Goal: Transaction & Acquisition: Purchase product/service

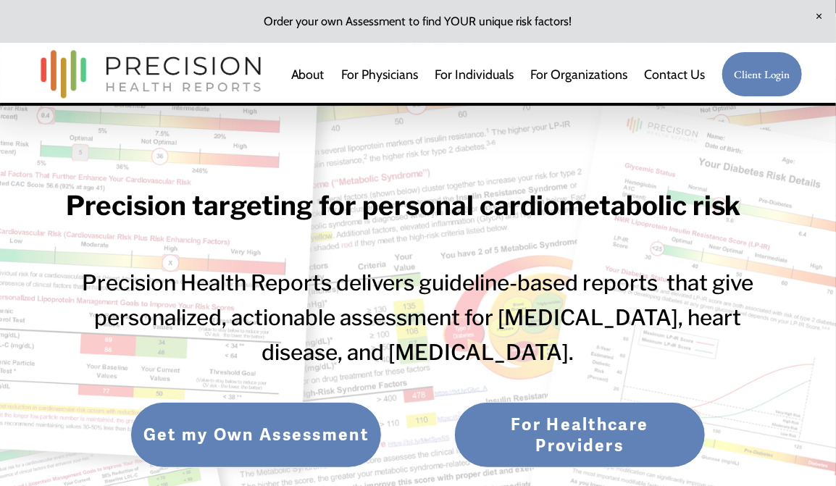
click at [227, 434] on link "Get my Own Assessment" at bounding box center [255, 434] width 251 height 65
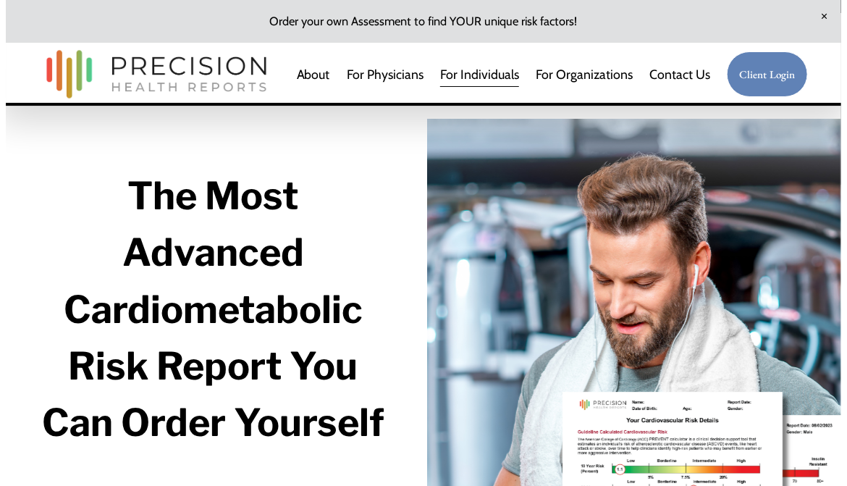
scroll to position [217, 0]
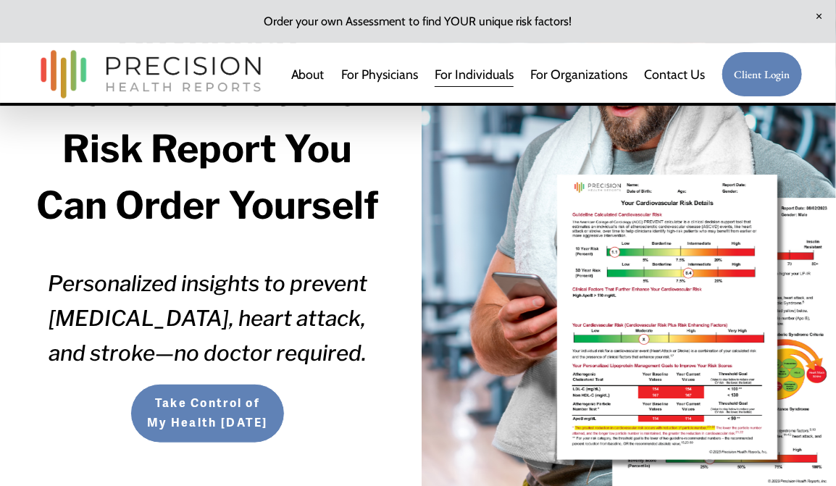
click at [225, 423] on span "Take Control of My Health Today" at bounding box center [207, 413] width 125 height 39
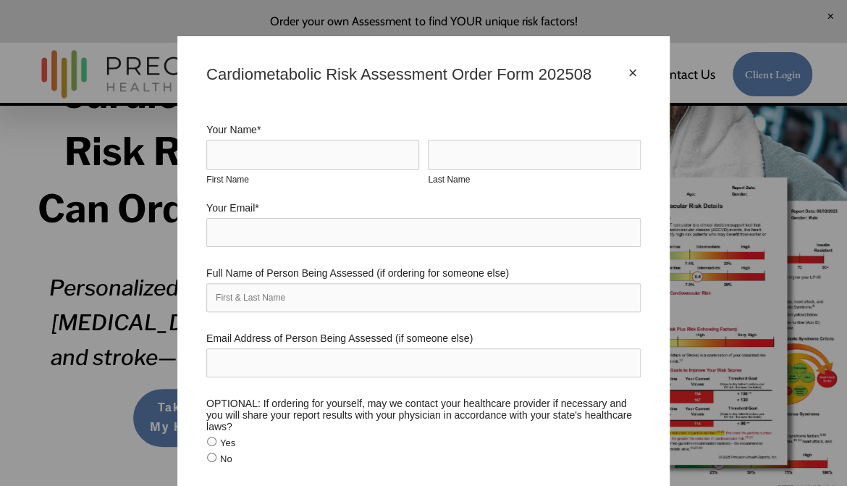
click at [629, 80] on div "×" at bounding box center [633, 73] width 16 height 16
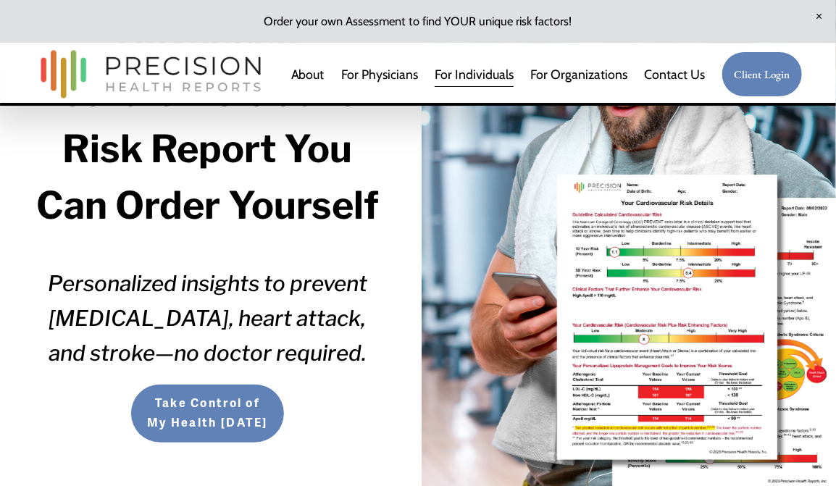
click at [204, 414] on span "Take Control of My Health [DATE]" at bounding box center [207, 413] width 125 height 39
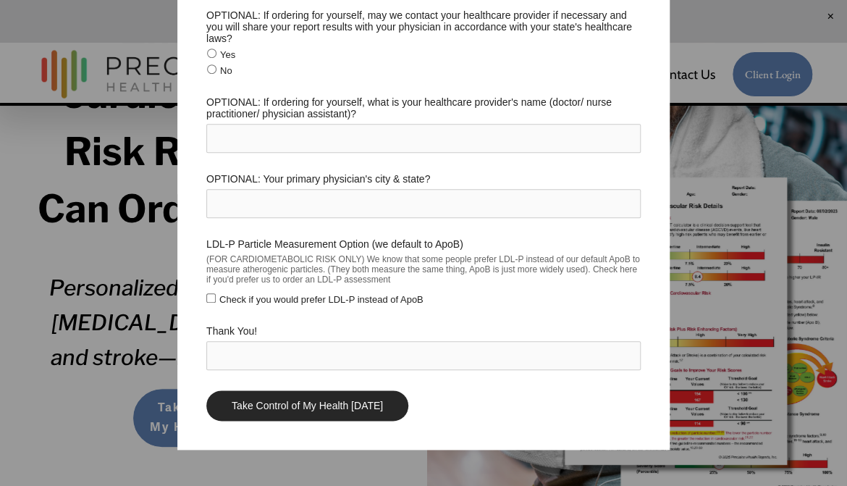
scroll to position [0, 0]
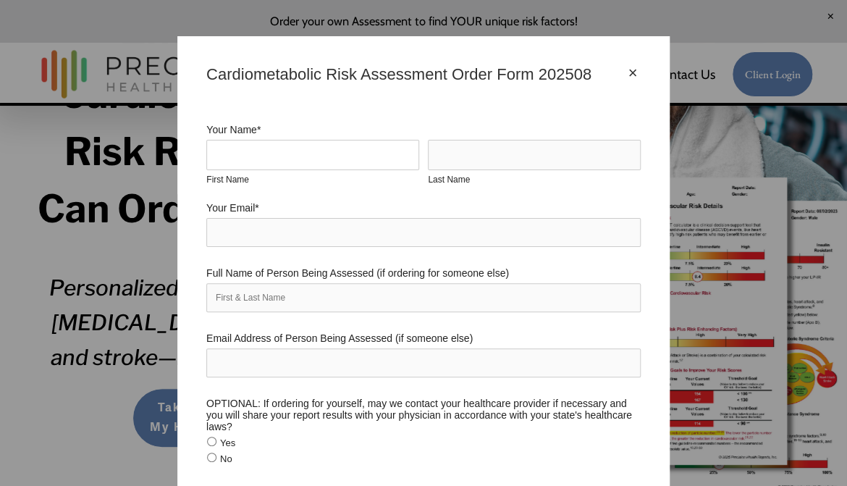
click at [250, 158] on input "First Name" at bounding box center [312, 155] width 213 height 30
type input "Bill"
type input "Eger"
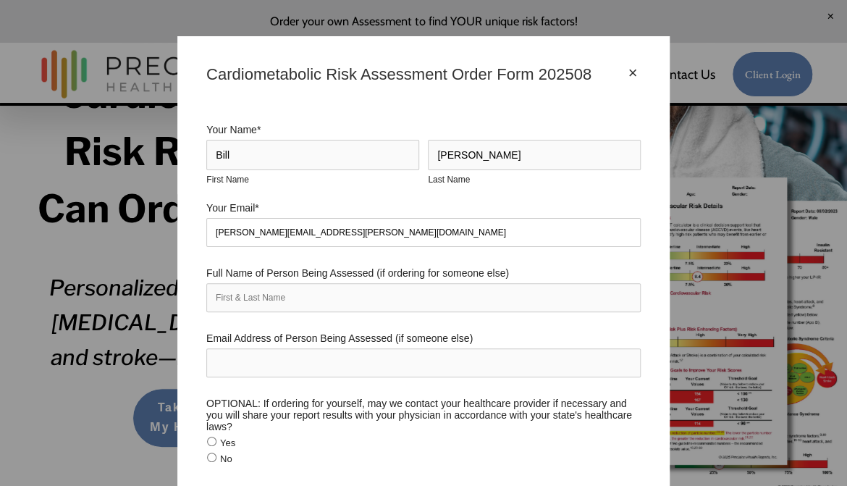
type input "william.eger@gmail.com"
click at [291, 368] on input "Email Address of Person Being Assessed (if someone else)" at bounding box center [423, 362] width 435 height 29
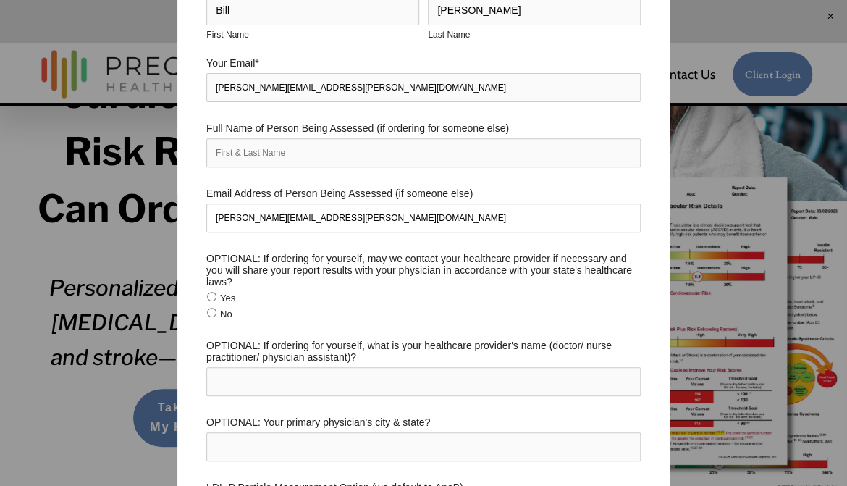
type input "william.eger@gmail.com"
click at [207, 317] on input "No" at bounding box center [211, 312] width 9 height 9
radio input "true"
click at [263, 387] on input "OPTIONAL: If ordering for yourself, what is your healthcare provider's name (do…" at bounding box center [423, 381] width 435 height 29
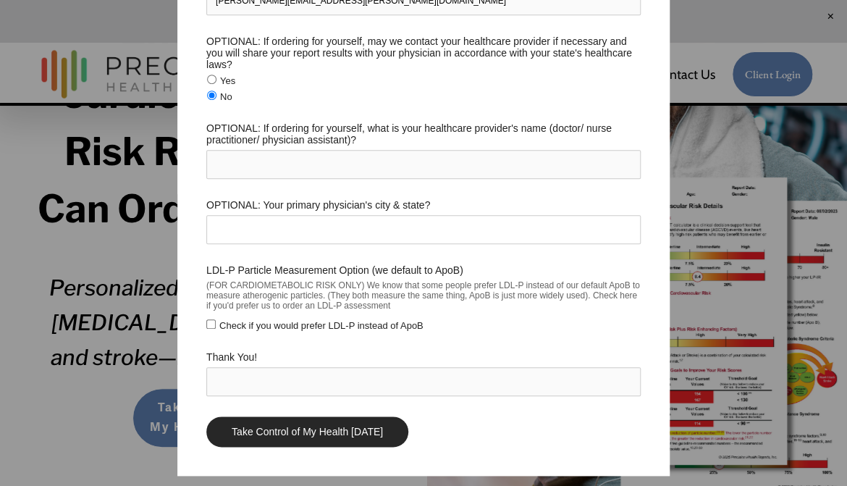
click at [254, 237] on input "OPTIONAL: Your primary physician's city & state?" at bounding box center [423, 229] width 435 height 29
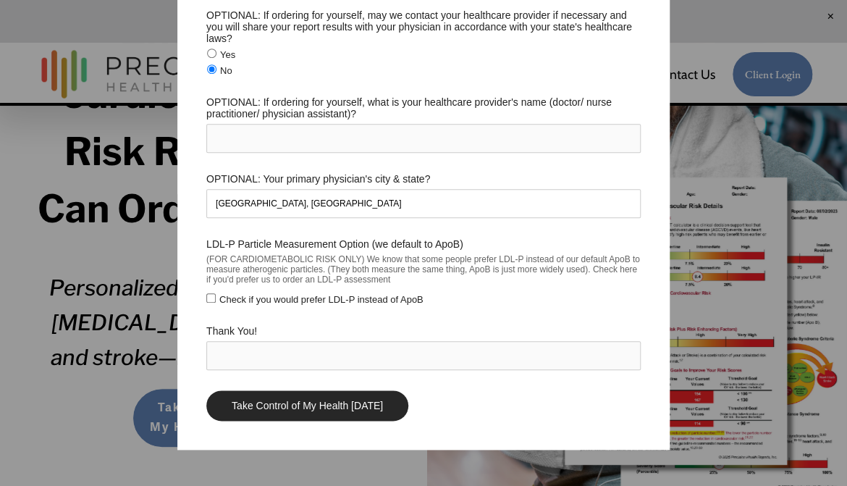
type input "Portland, OR"
click at [244, 364] on input "Thank You!" at bounding box center [423, 355] width 435 height 29
click at [339, 411] on input "Take Control of My Health Today" at bounding box center [307, 405] width 202 height 30
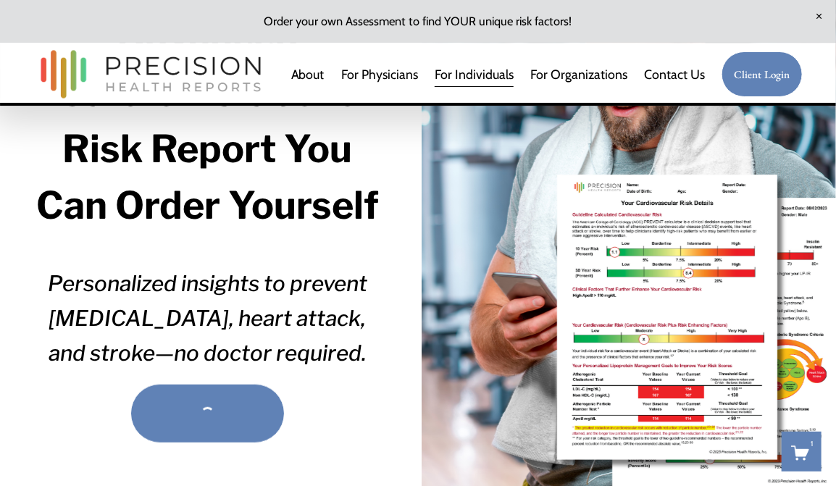
click at [196, 414] on div "Take Control of My Health Today" at bounding box center [207, 413] width 125 height 39
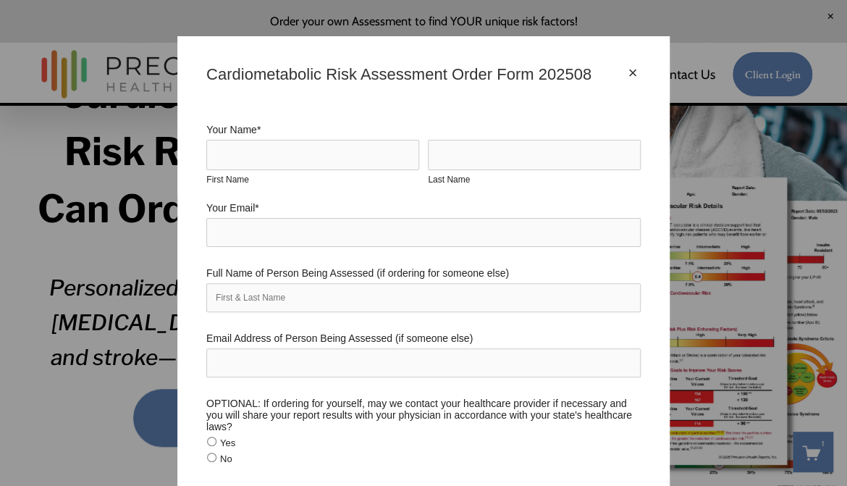
click at [207, 445] on input "Yes" at bounding box center [211, 441] width 9 height 9
radio input "true"
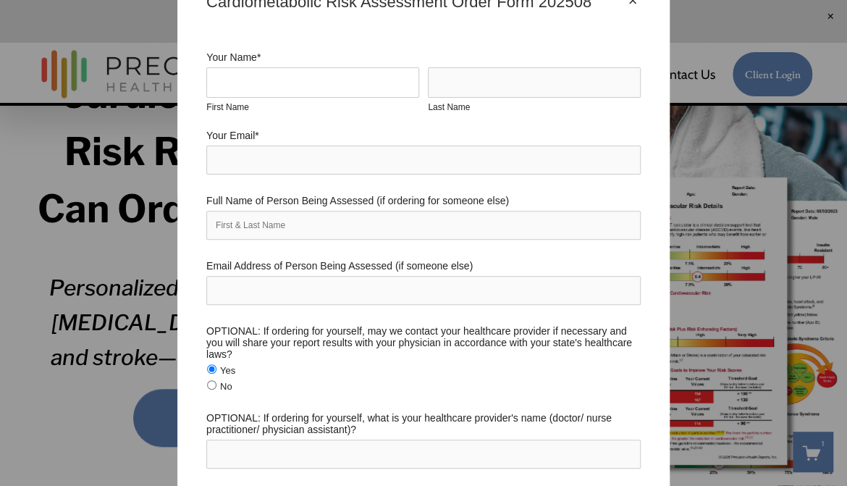
click at [288, 79] on input "First Name" at bounding box center [312, 82] width 213 height 30
type input "bill"
type input "eger"
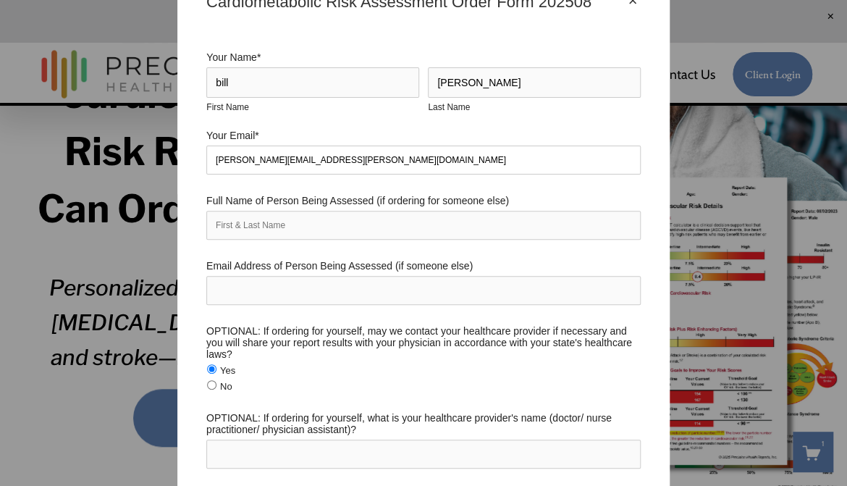
type input "william.eger@gmail.com"
click at [277, 293] on input "Email Address of Person Being Assessed (if someone else)" at bounding box center [423, 290] width 435 height 29
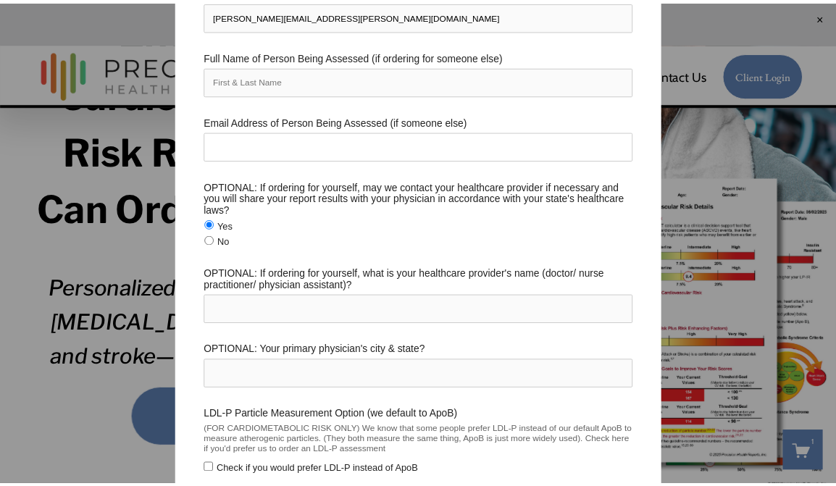
scroll to position [362, 0]
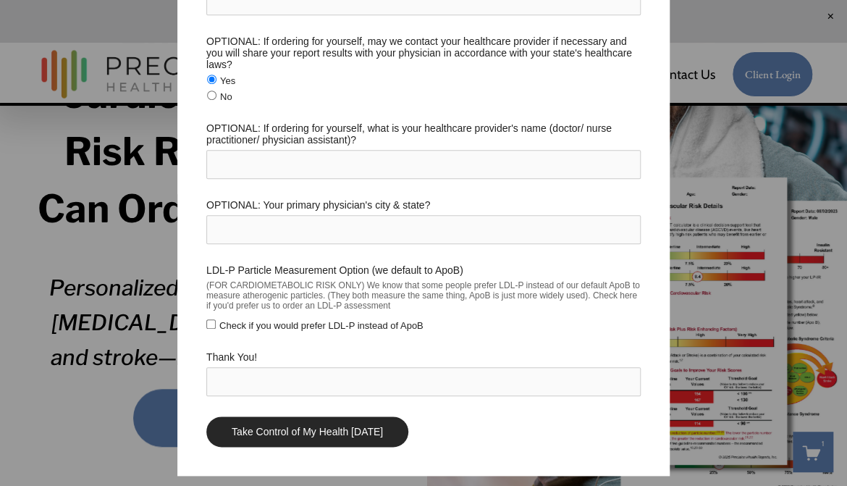
click at [270, 440] on input "Take Control of My Health Today" at bounding box center [307, 431] width 202 height 30
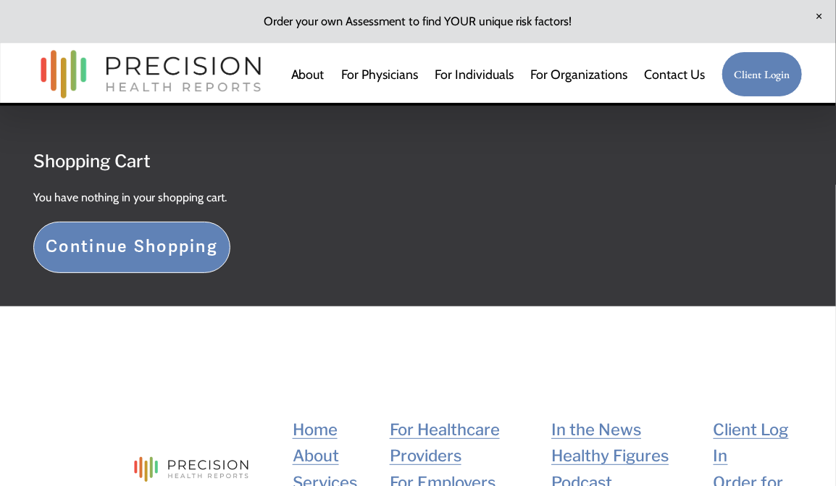
scroll to position [145, 0]
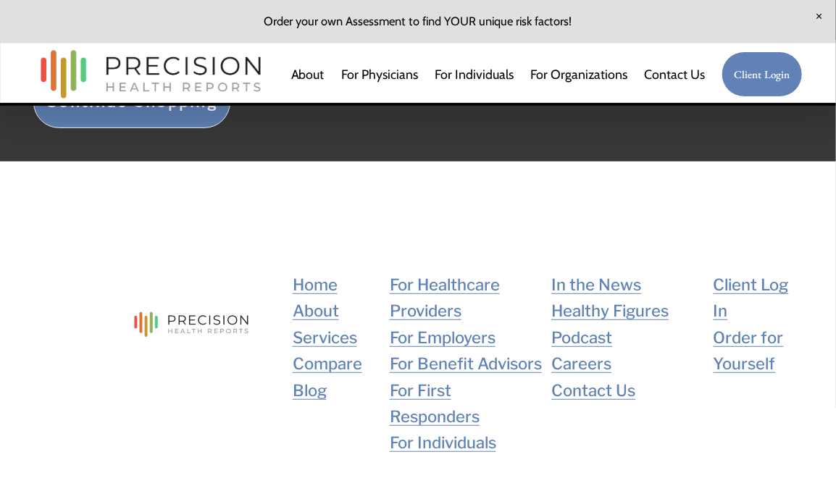
click at [306, 309] on link "About" at bounding box center [316, 311] width 46 height 26
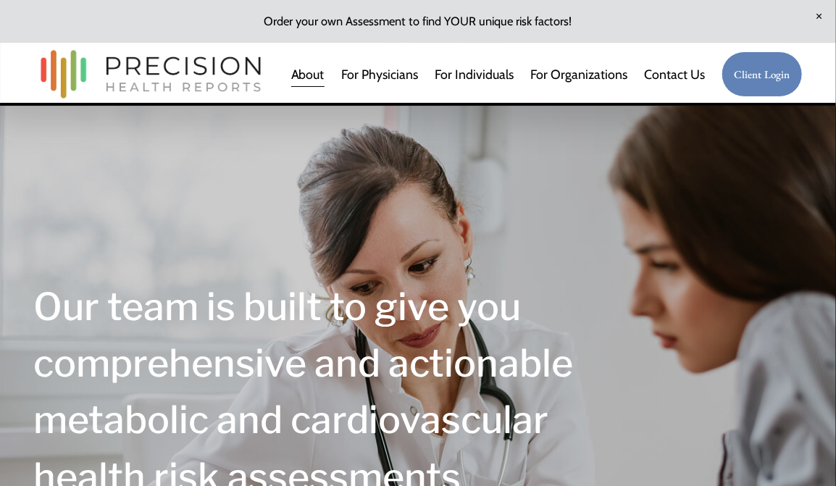
click at [487, 75] on link "For Individuals" at bounding box center [474, 74] width 79 height 28
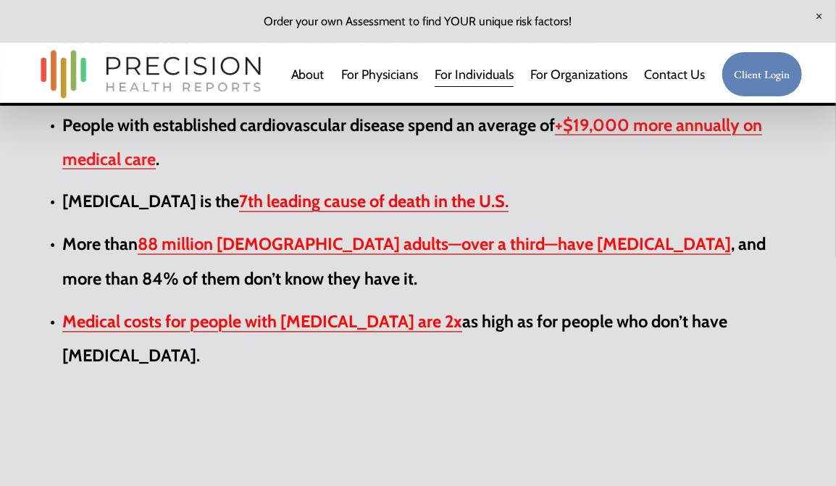
scroll to position [797, 0]
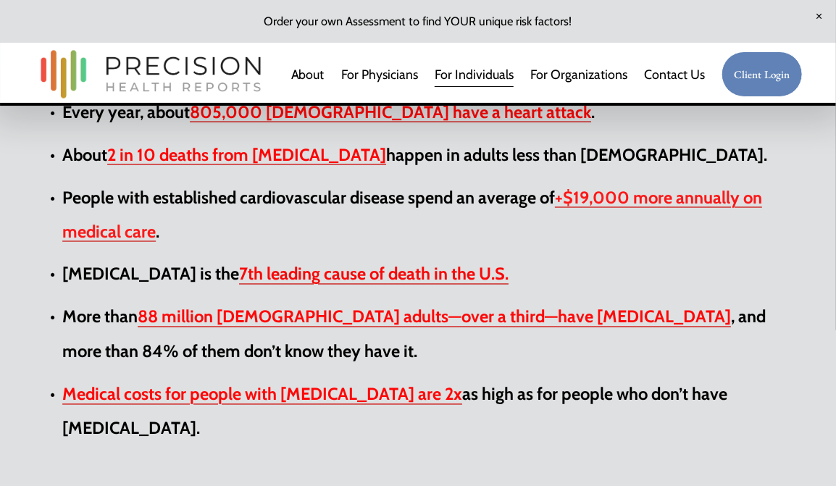
click at [150, 86] on img at bounding box center [150, 74] width 235 height 62
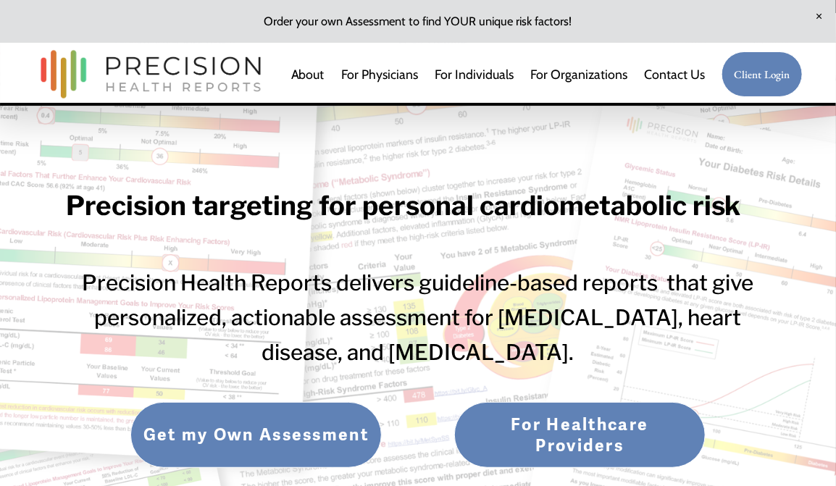
click at [391, 76] on link "For Physicians" at bounding box center [379, 74] width 77 height 28
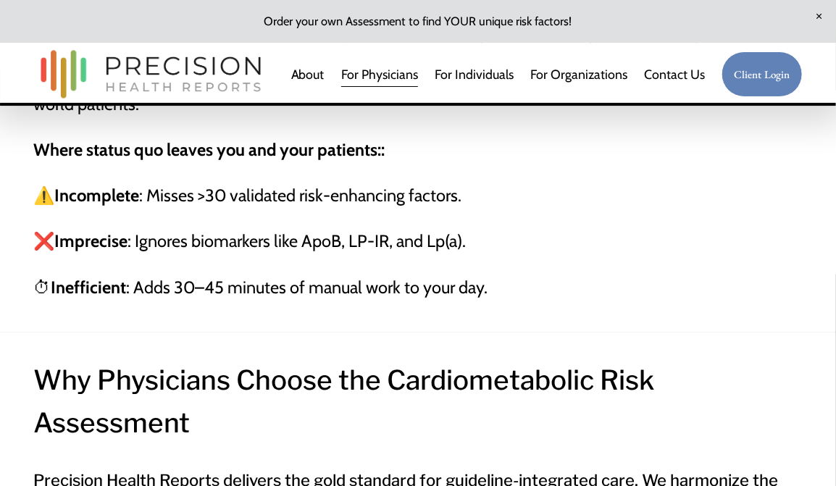
scroll to position [1159, 0]
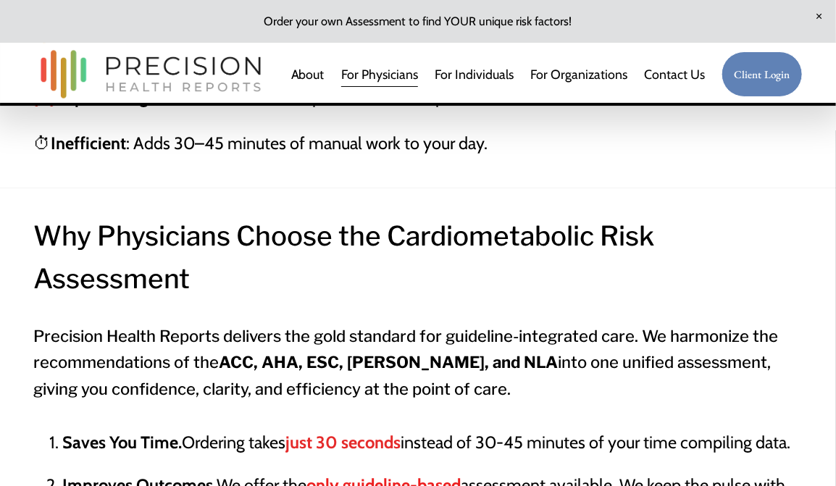
click at [0, 0] on span "For Benefit Advisors" at bounding box center [0, 0] width 0 height 0
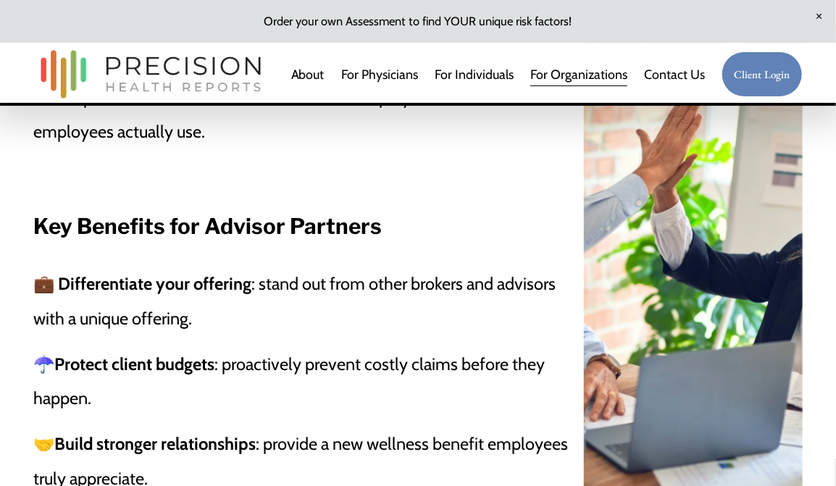
scroll to position [1086, 0]
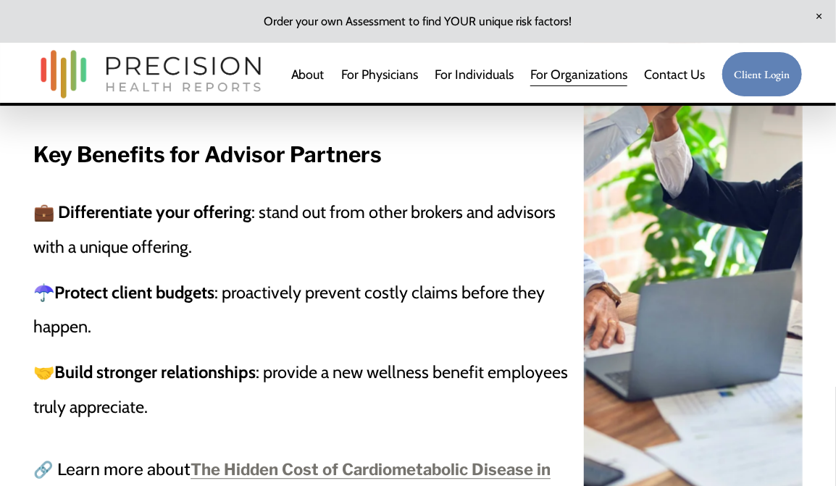
click at [448, 356] on div "As a benefit advisor, you’re always looking for ways to differentiate your serv…" at bounding box center [304, 182] width 542 height 484
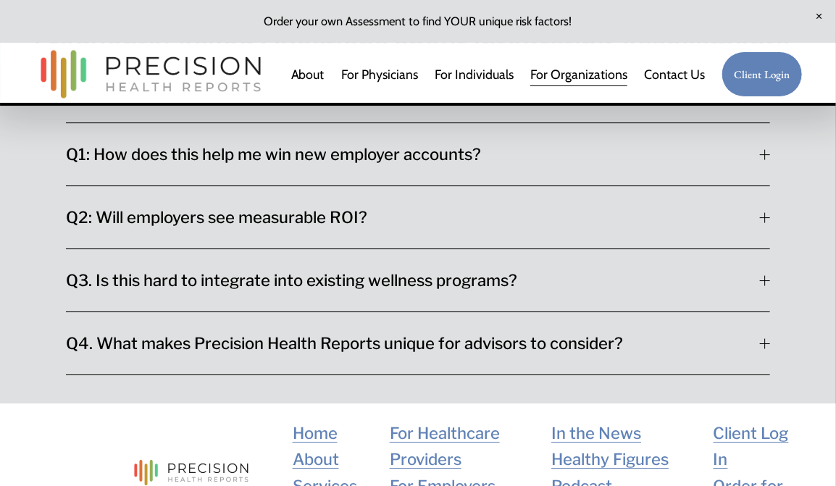
scroll to position [3838, 0]
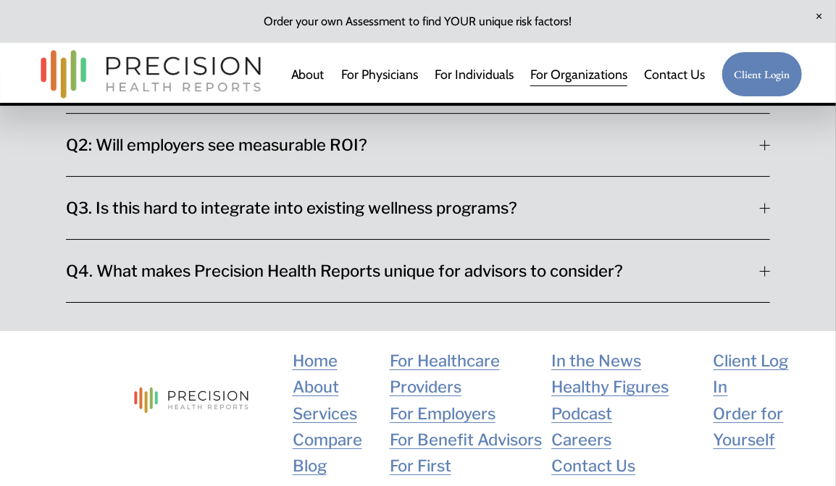
click at [0, 0] on span "For Employers" at bounding box center [0, 0] width 0 height 0
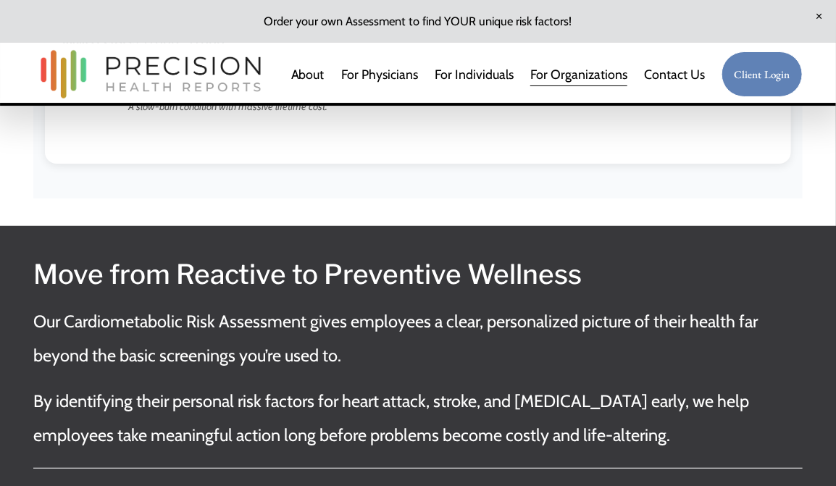
scroll to position [2141, 0]
